Goal: Task Accomplishment & Management: Use online tool/utility

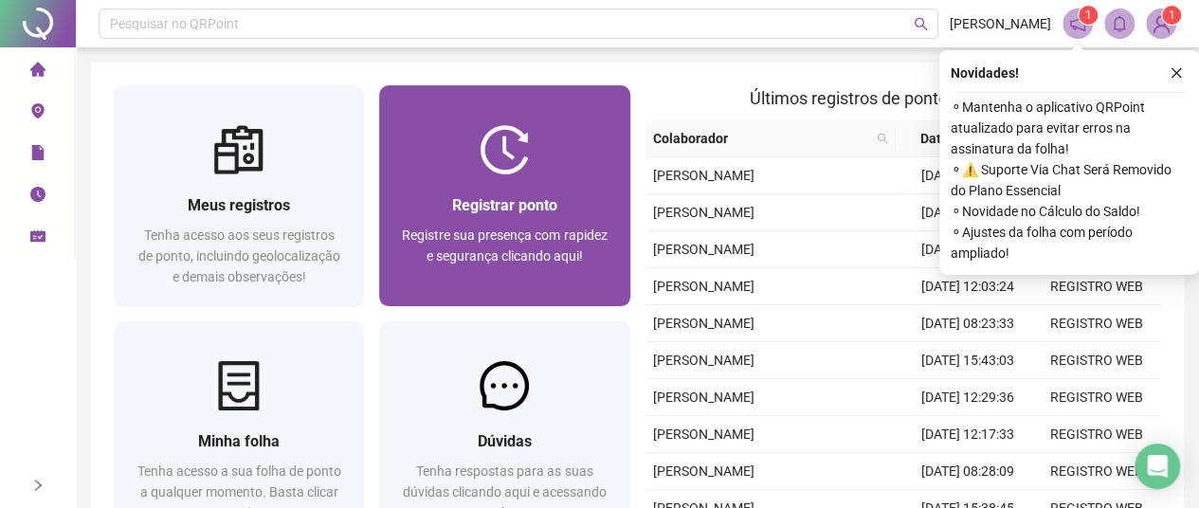
click at [495, 140] on img at bounding box center [503, 149] width 49 height 49
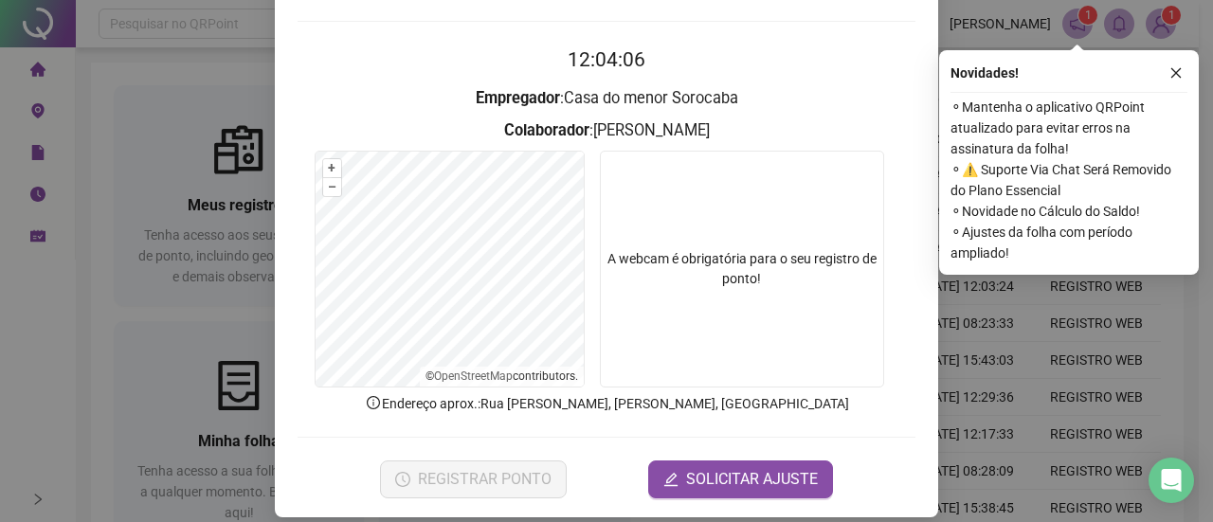
scroll to position [174, 0]
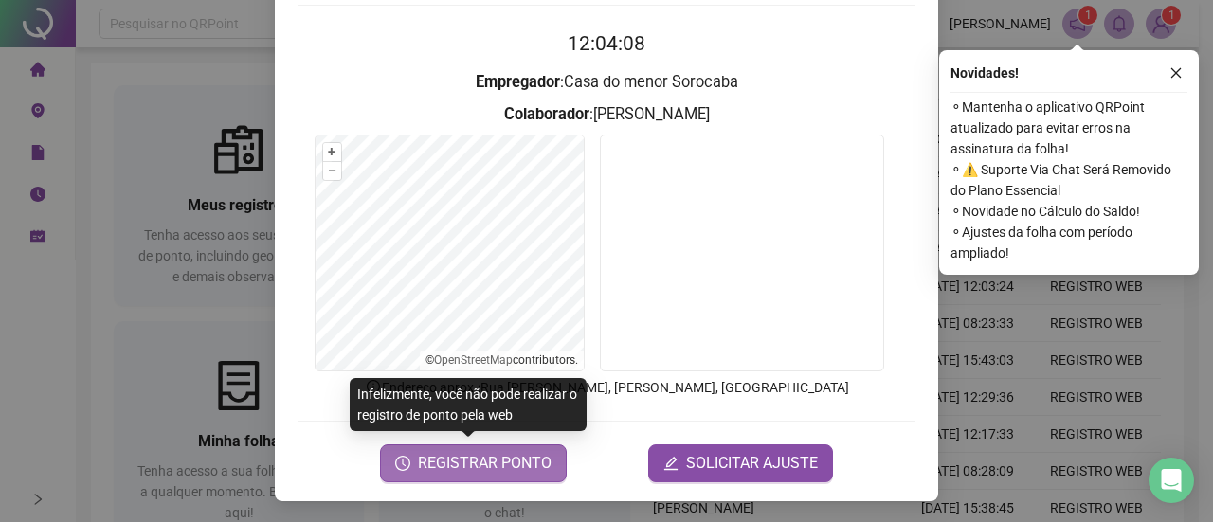
click at [533, 461] on span "REGISTRAR PONTO" at bounding box center [485, 463] width 134 height 23
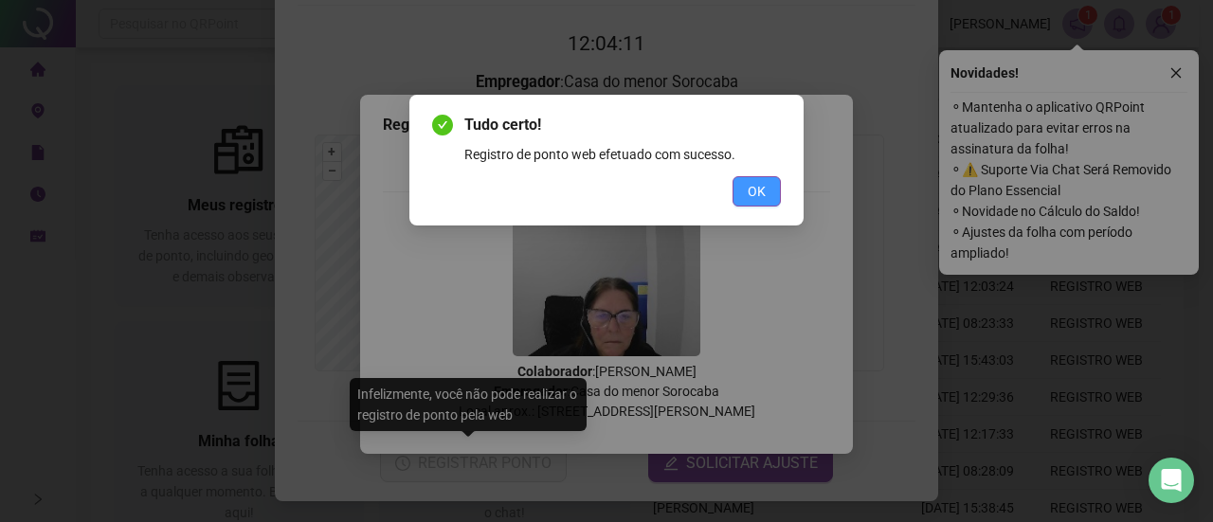
click at [756, 188] on span "OK" at bounding box center [757, 191] width 18 height 21
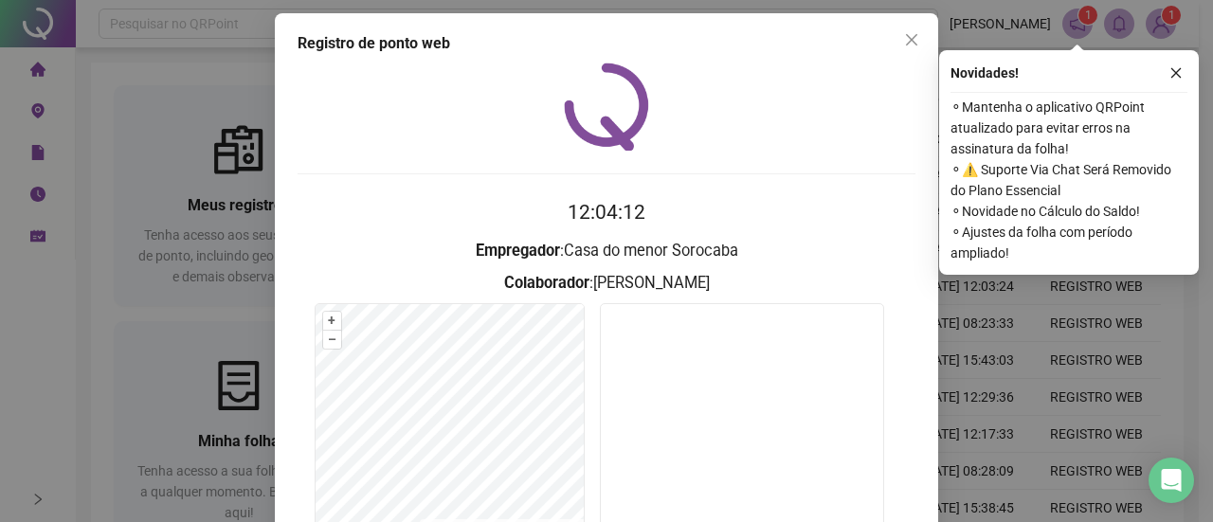
scroll to position [0, 0]
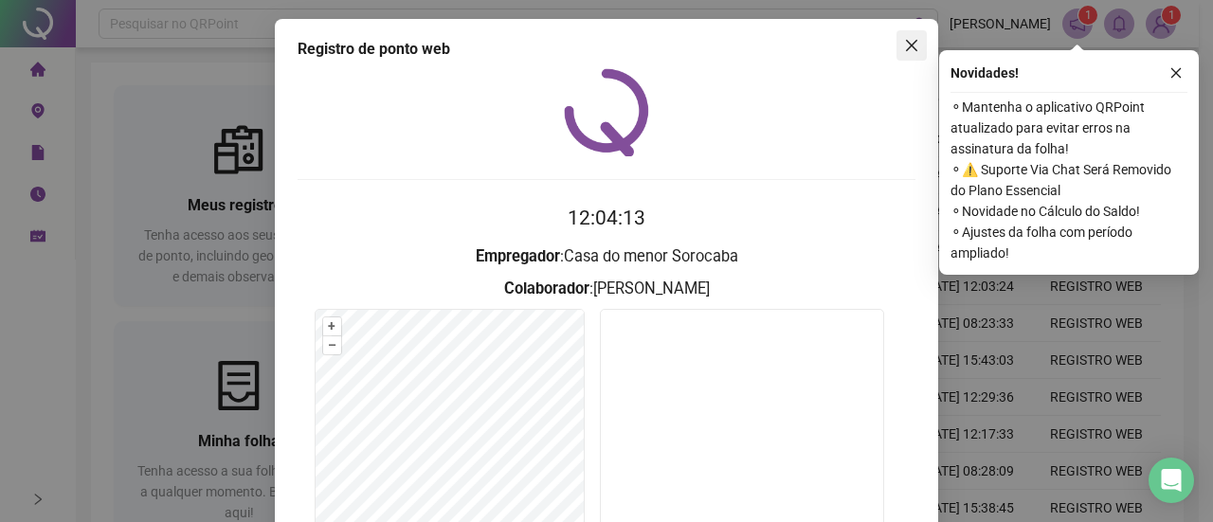
click at [900, 36] on button "Close" at bounding box center [911, 45] width 30 height 30
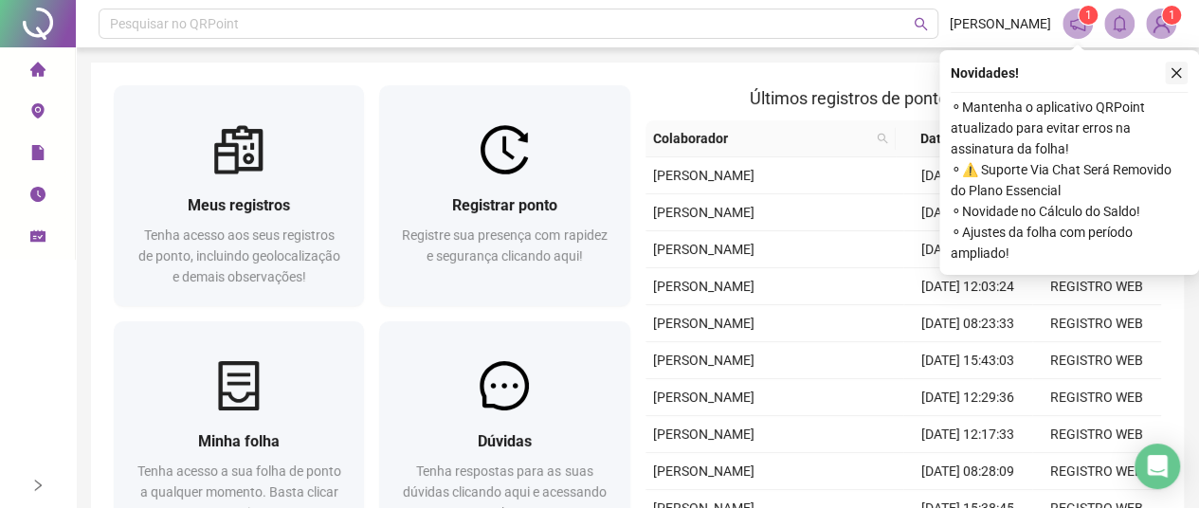
click at [1178, 66] on icon "close" at bounding box center [1175, 72] width 13 height 13
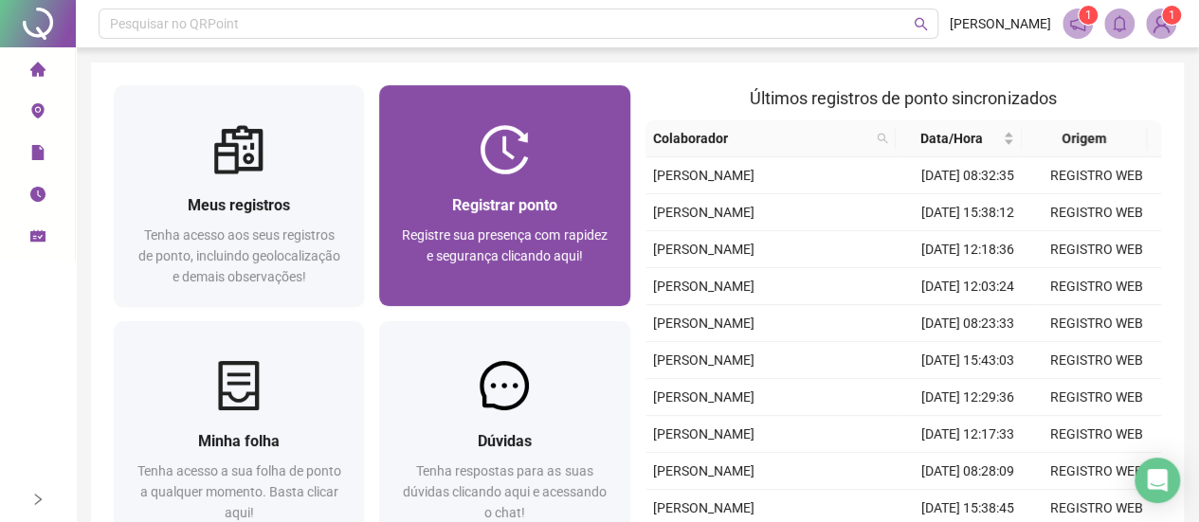
click at [495, 145] on img at bounding box center [503, 149] width 49 height 49
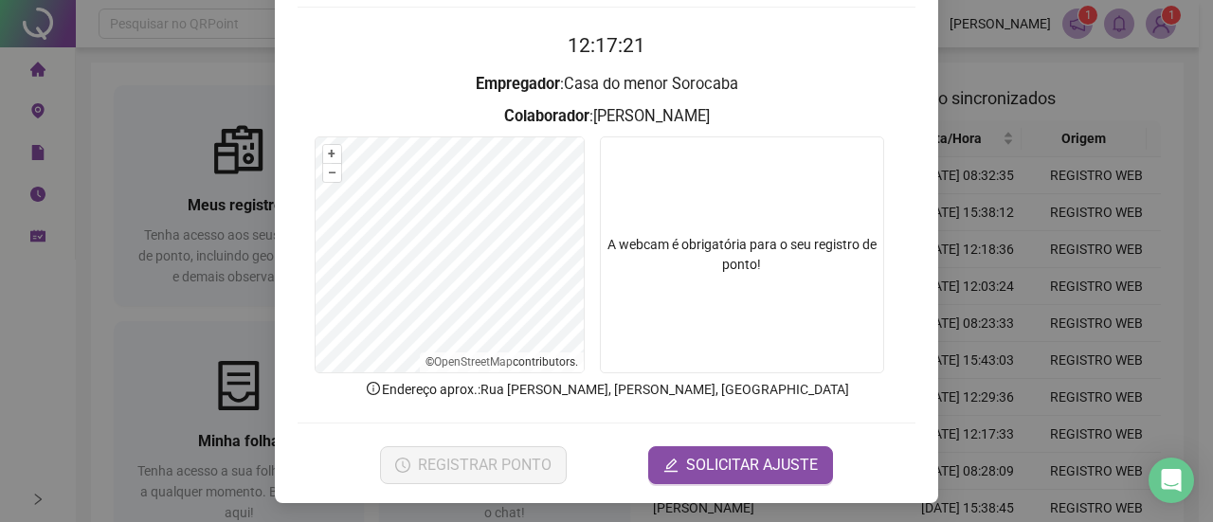
scroll to position [174, 0]
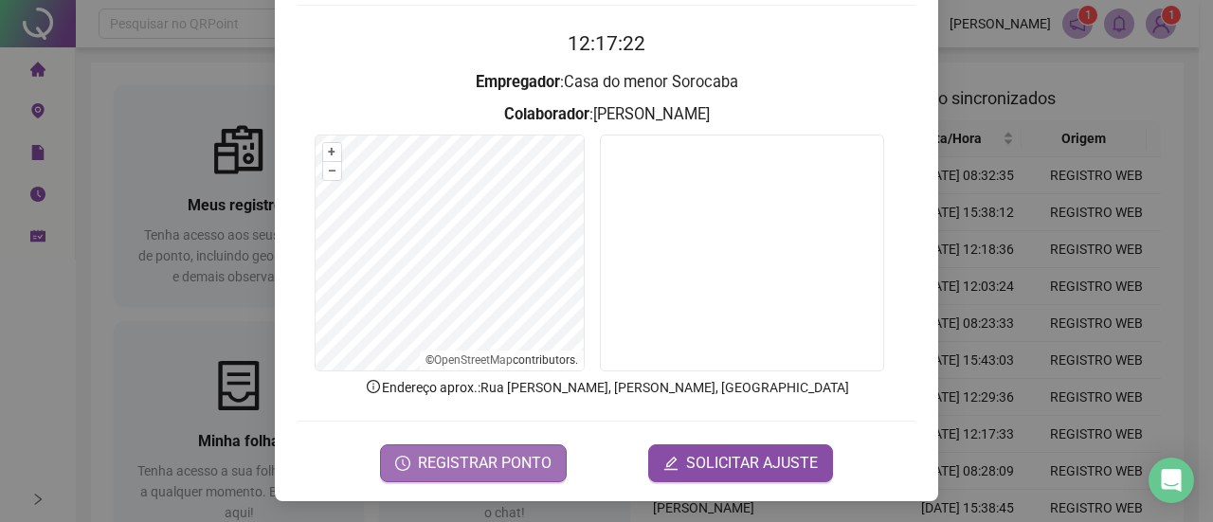
click at [489, 454] on span "REGISTRAR PONTO" at bounding box center [485, 463] width 134 height 23
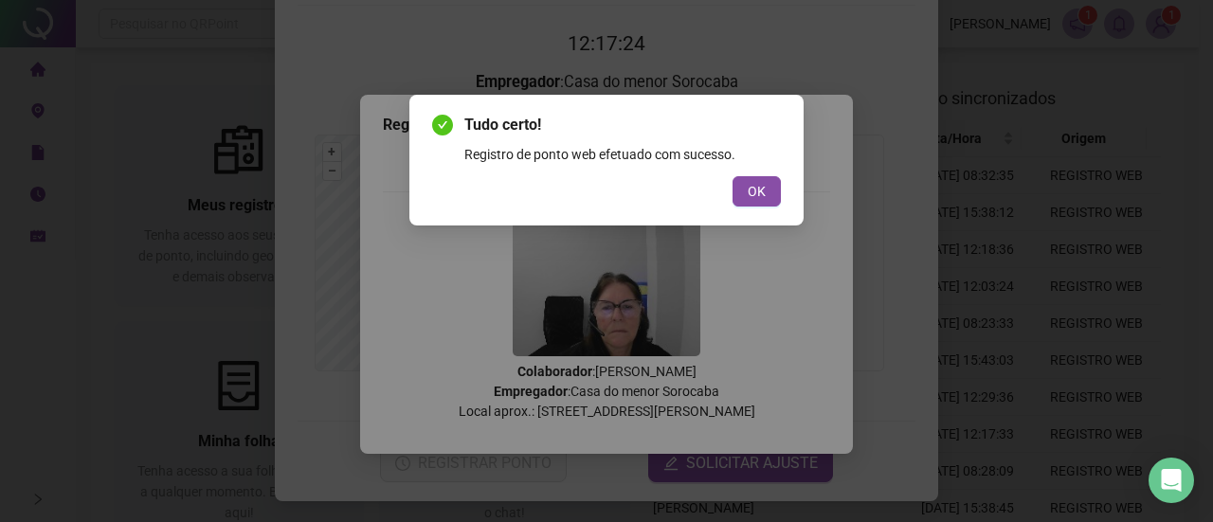
click at [744, 193] on button "OK" at bounding box center [756, 191] width 48 height 30
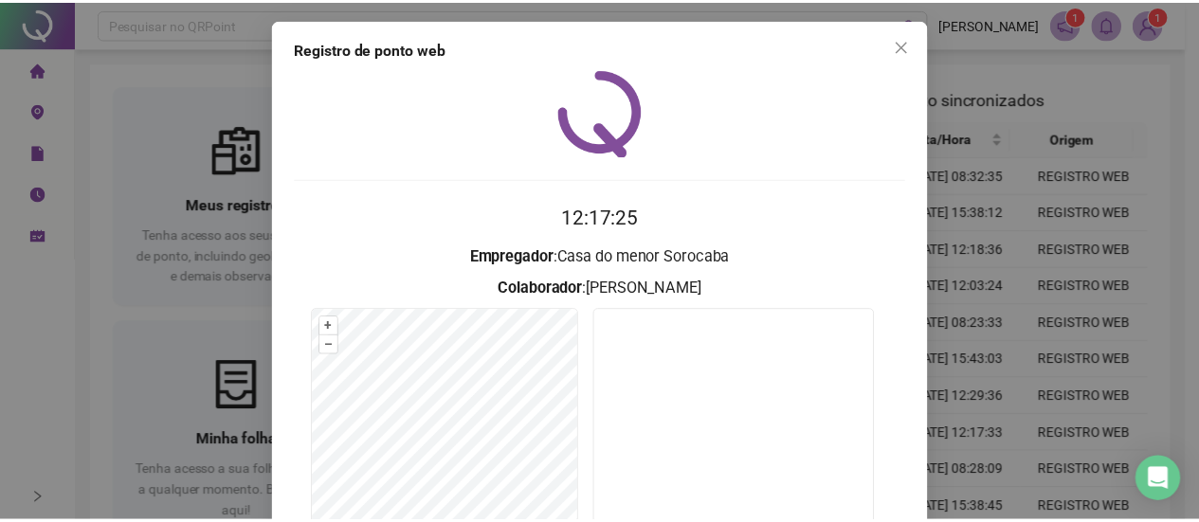
scroll to position [0, 0]
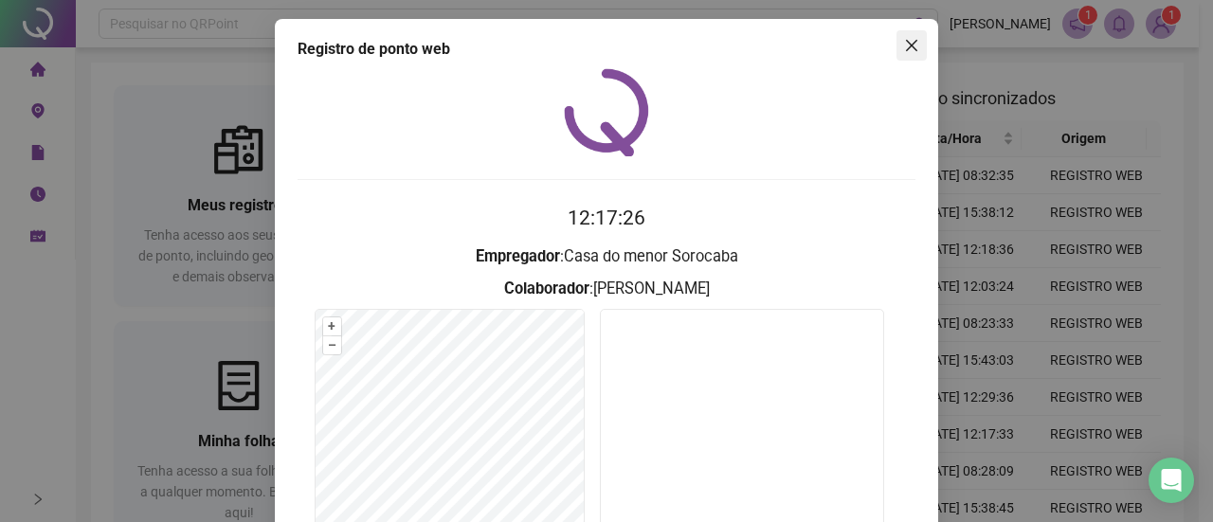
click at [906, 45] on icon "close" at bounding box center [911, 45] width 11 height 11
